Goal: Transaction & Acquisition: Purchase product/service

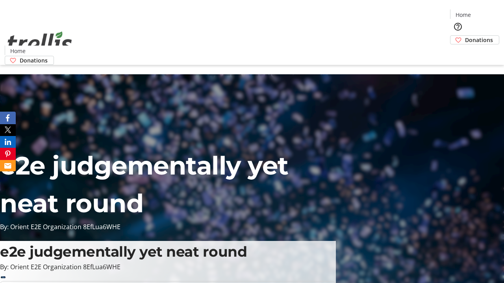
click at [465, 36] on span "Donations" at bounding box center [479, 40] width 28 height 8
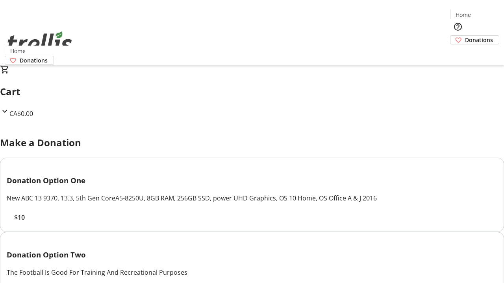
click at [25, 222] on span "$10" at bounding box center [19, 217] width 11 height 9
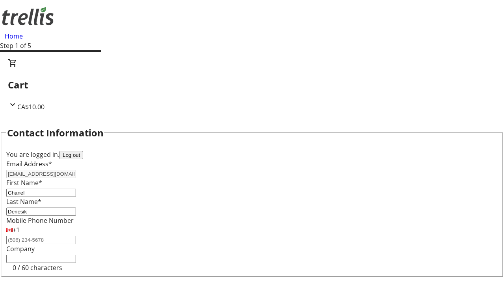
select select "CA"
select select "BC"
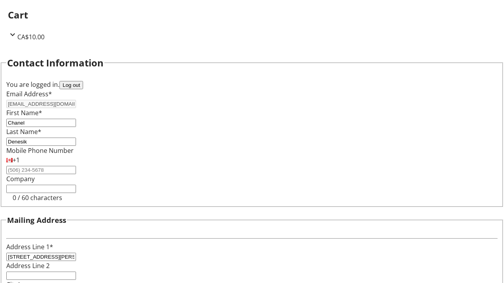
type input "Kelowna"
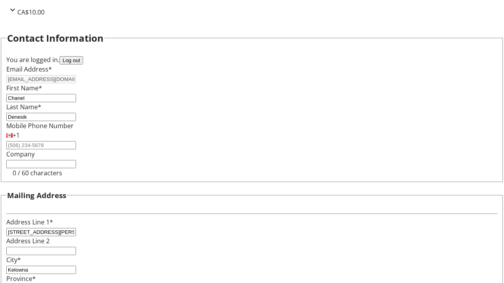
type input "V1Y 0C2"
